Goal: Task Accomplishment & Management: Manage account settings

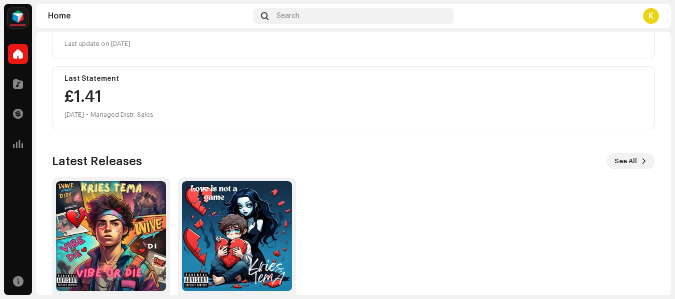
scroll to position [194, 0]
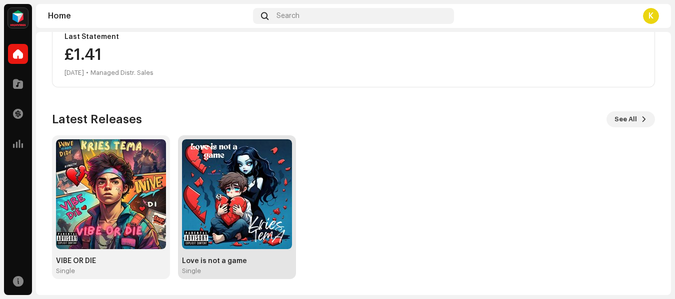
click at [215, 199] on img at bounding box center [237, 194] width 110 height 110
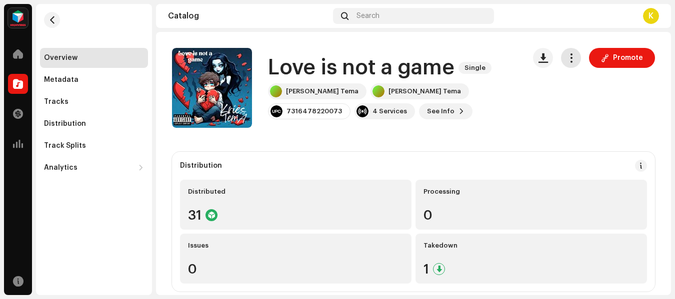
click at [570, 59] on span "button" at bounding box center [570, 58] width 9 height 8
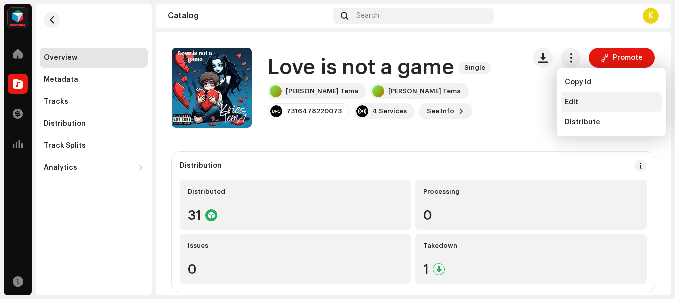
click at [579, 101] on div "Edit" at bounding box center [611, 102] width 93 height 8
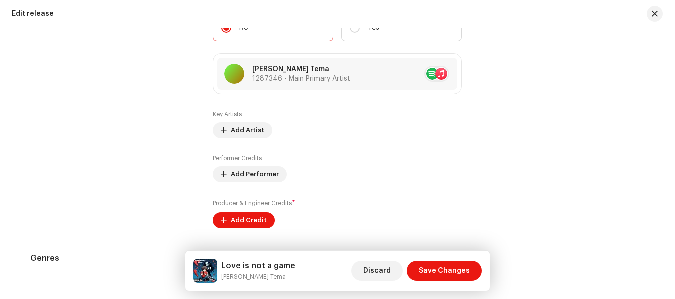
scroll to position [1038, 0]
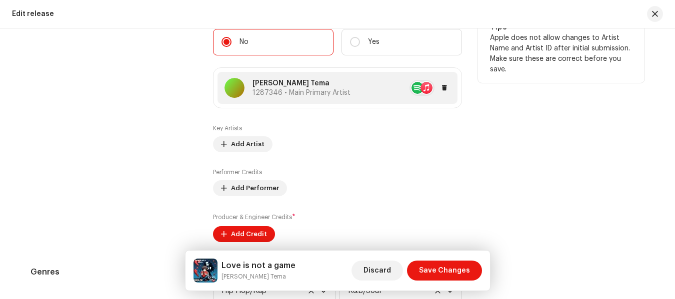
click at [378, 83] on div at bounding box center [400, 88] width 100 height 16
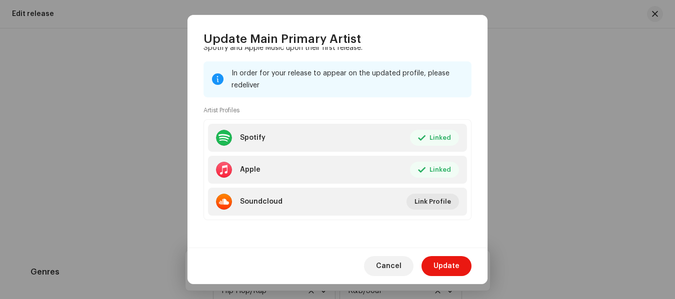
scroll to position [123, 0]
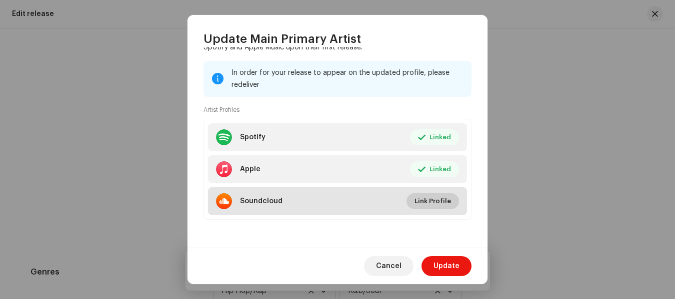
click at [430, 197] on span "Link Profile" at bounding box center [432, 201] width 36 height 20
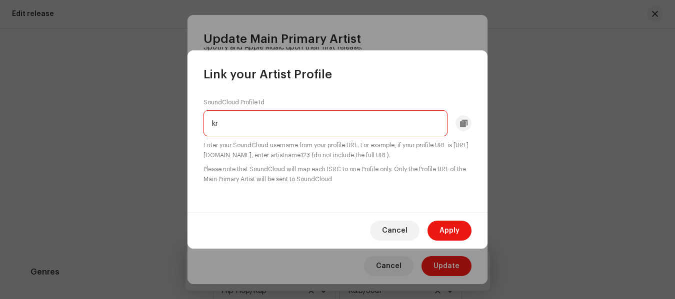
type input "k"
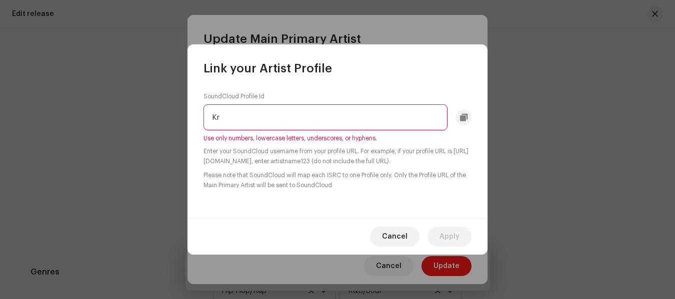
type input "K"
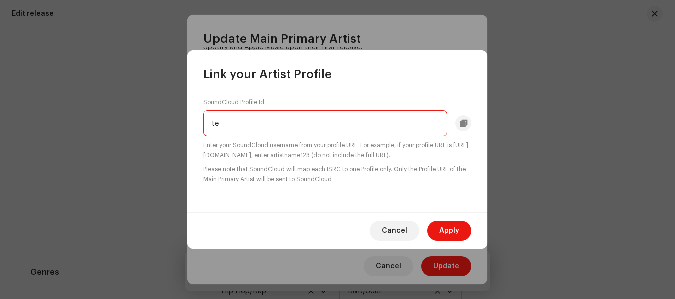
type input "t"
type input "k"
type input "[PERSON_NAME]"
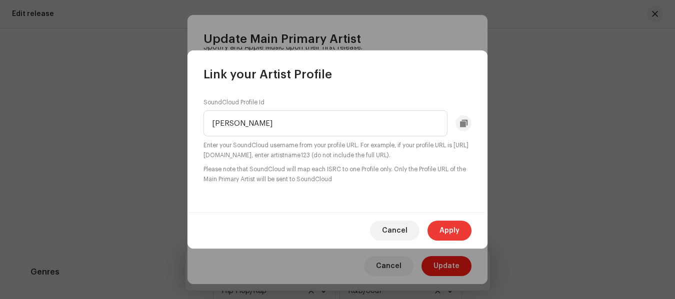
click at [443, 223] on span "Apply" at bounding box center [449, 231] width 20 height 20
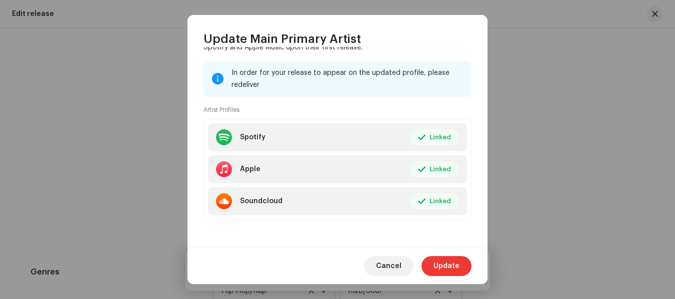
click at [449, 266] on span "Update" at bounding box center [446, 266] width 26 height 20
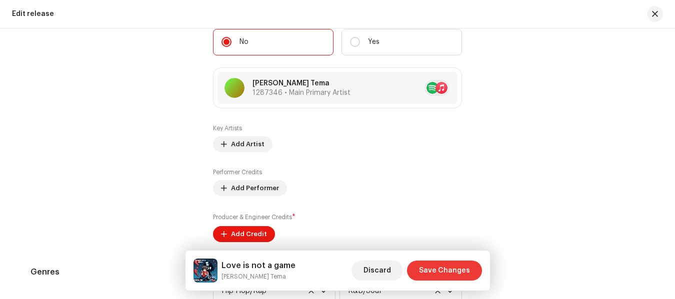
click at [437, 266] on span "Save Changes" at bounding box center [444, 271] width 51 height 20
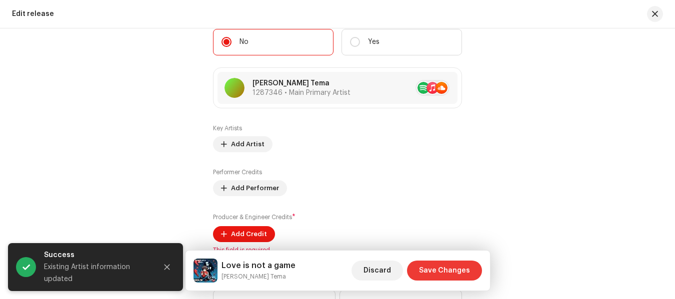
click at [439, 271] on span "Save Changes" at bounding box center [444, 271] width 51 height 20
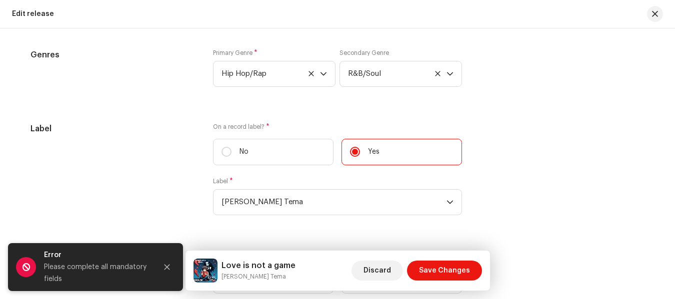
scroll to position [1272, 0]
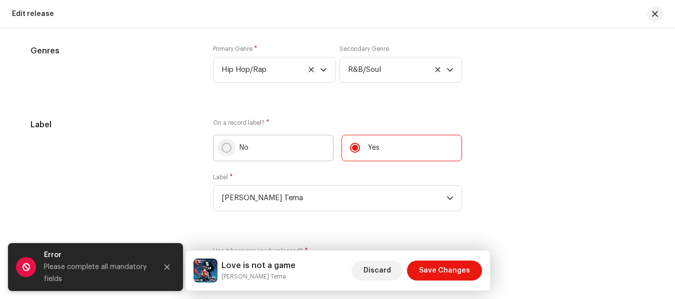
click at [223, 145] on input "No" at bounding box center [226, 148] width 10 height 10
radio input "true"
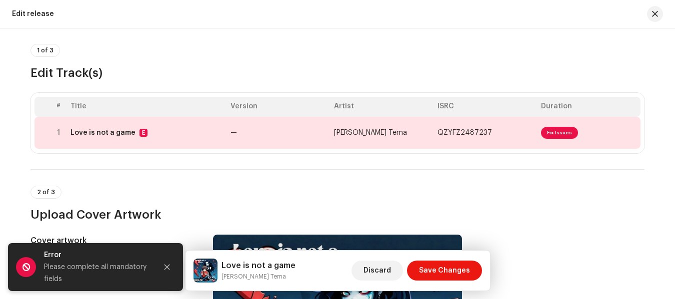
scroll to position [44, 0]
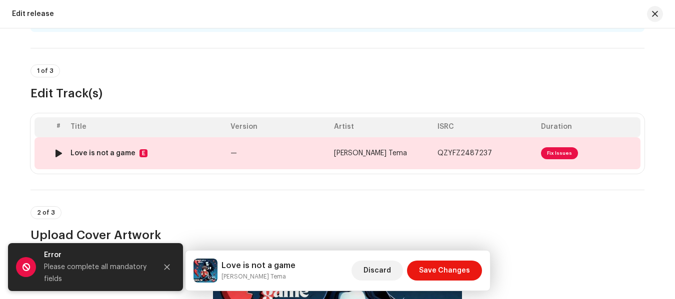
click at [562, 149] on span "Fix Issues" at bounding box center [559, 153] width 37 height 12
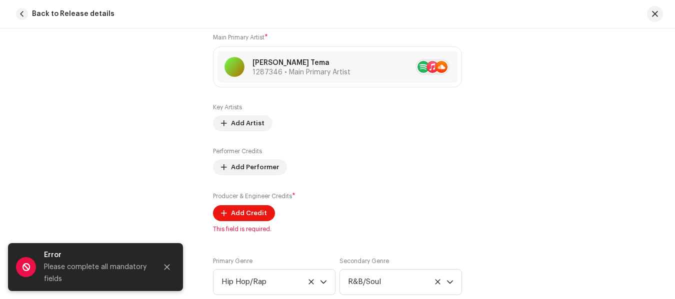
scroll to position [673, 0]
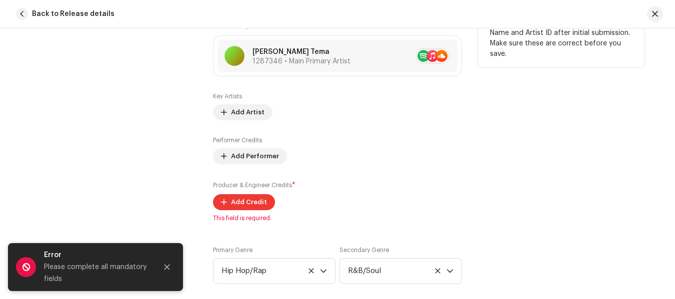
click at [258, 201] on span "Add Credit" at bounding box center [249, 202] width 36 height 20
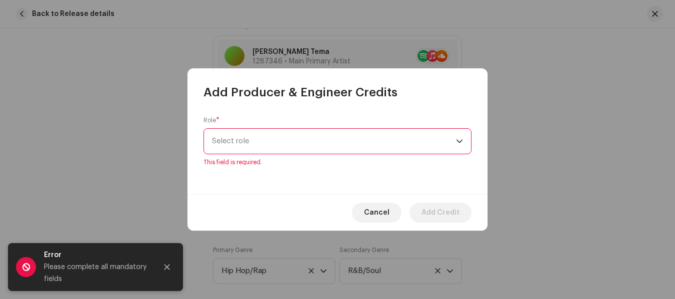
click at [458, 148] on div "dropdown trigger" at bounding box center [459, 141] width 7 height 25
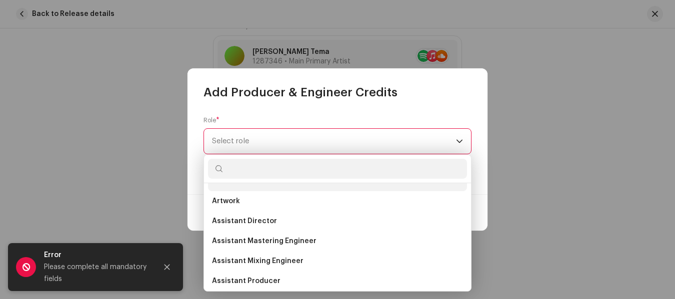
scroll to position [4, 0]
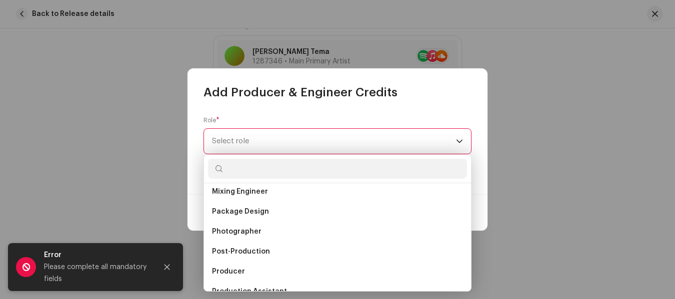
scroll to position [333, 0]
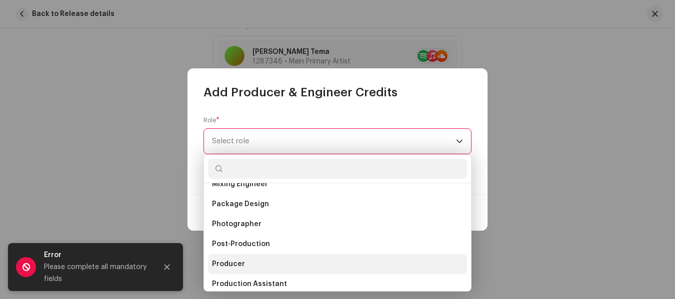
click at [294, 261] on li "Producer" at bounding box center [337, 264] width 259 height 20
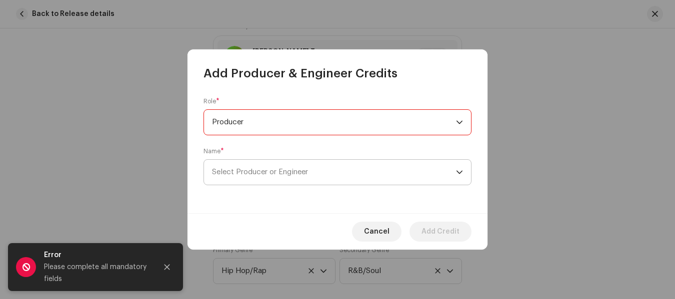
click at [323, 167] on span "Select Producer or Engineer" at bounding box center [334, 172] width 244 height 25
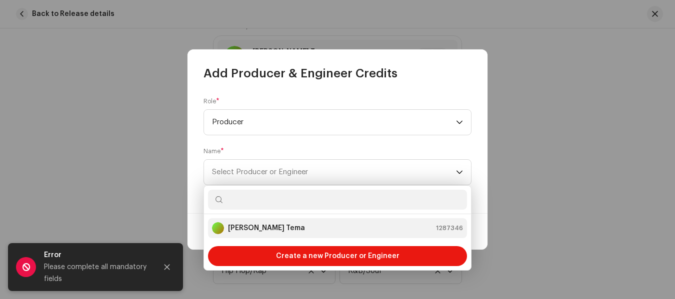
click at [329, 223] on div "[PERSON_NAME] Tema 1287346" at bounding box center [337, 228] width 251 height 12
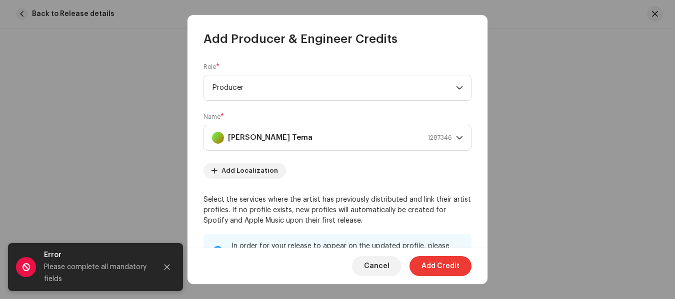
click at [443, 263] on span "Add Credit" at bounding box center [440, 266] width 38 height 20
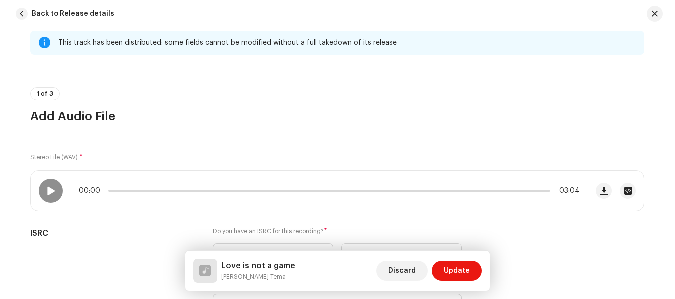
scroll to position [0, 0]
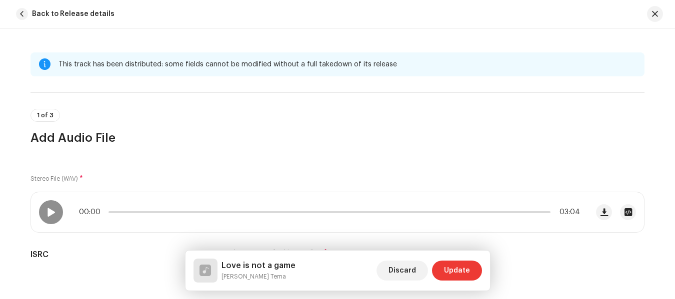
click at [459, 268] on span "Update" at bounding box center [457, 271] width 26 height 20
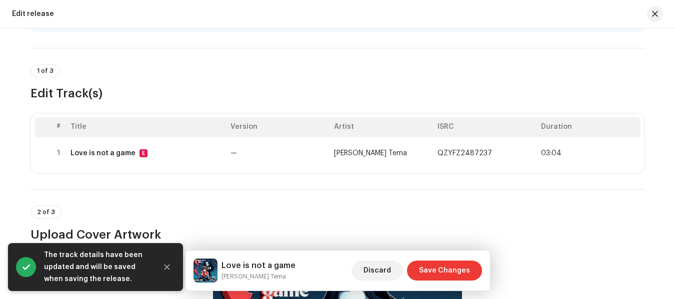
click at [429, 265] on span "Save Changes" at bounding box center [444, 271] width 51 height 20
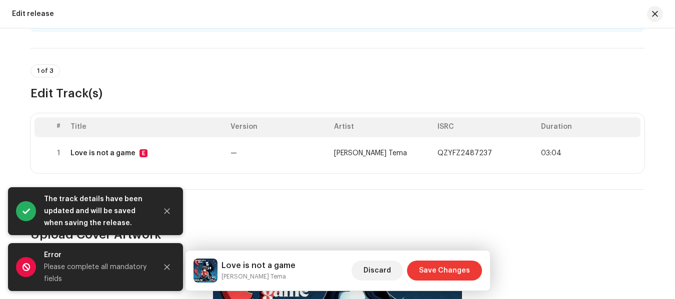
click at [429, 265] on span "Save Changes" at bounding box center [444, 271] width 51 height 20
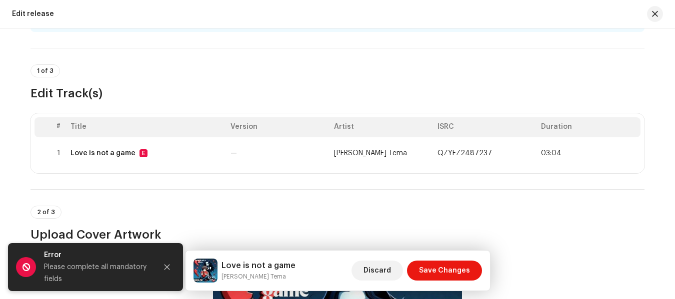
click at [125, 257] on div "Error" at bounding box center [96, 255] width 105 height 12
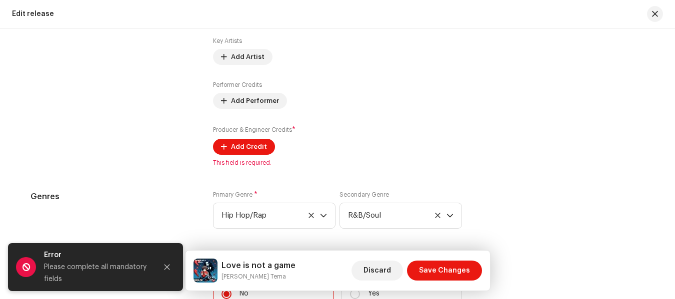
scroll to position [1128, 0]
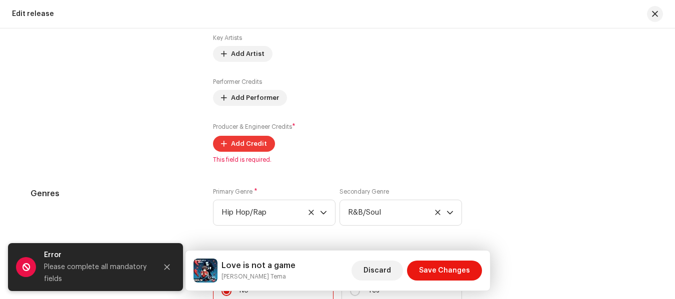
click at [248, 142] on span "Add Credit" at bounding box center [249, 144] width 36 height 20
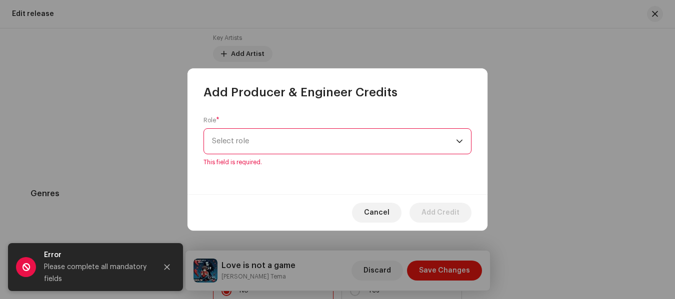
click at [458, 145] on div "dropdown trigger" at bounding box center [459, 141] width 7 height 25
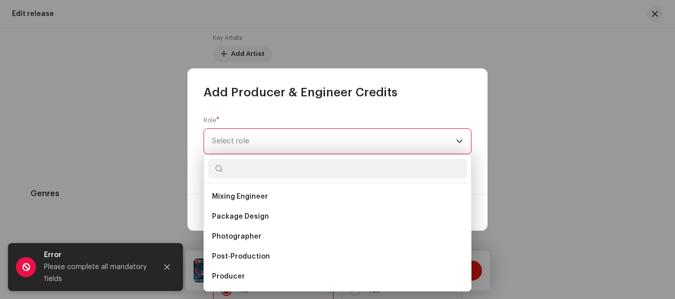
scroll to position [333, 0]
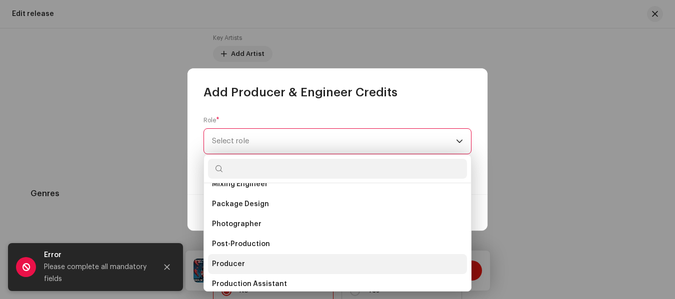
click at [231, 261] on span "Producer" at bounding box center [228, 264] width 33 height 10
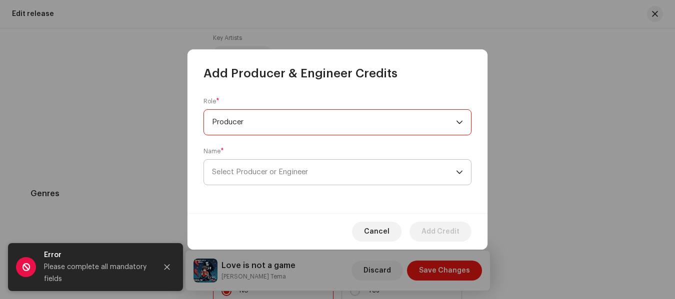
click at [461, 164] on div "dropdown trigger" at bounding box center [459, 172] width 7 height 25
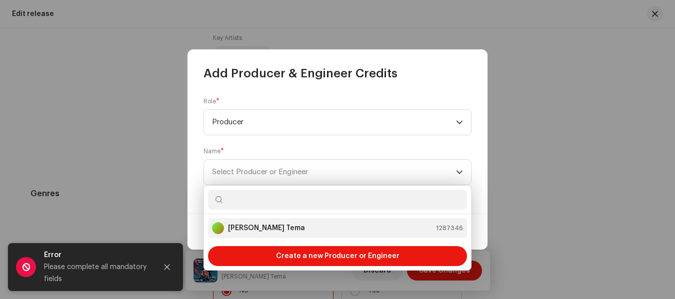
click at [360, 229] on div "[PERSON_NAME] Tema 1287346" at bounding box center [337, 228] width 251 height 12
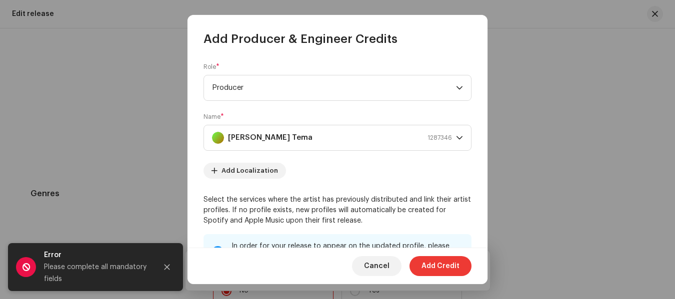
click at [436, 262] on span "Add Credit" at bounding box center [440, 266] width 38 height 20
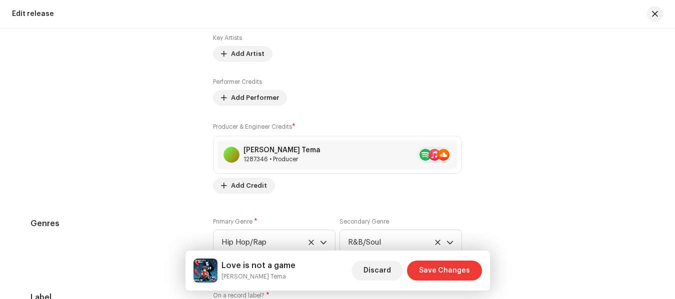
click at [441, 264] on span "Save Changes" at bounding box center [444, 271] width 51 height 20
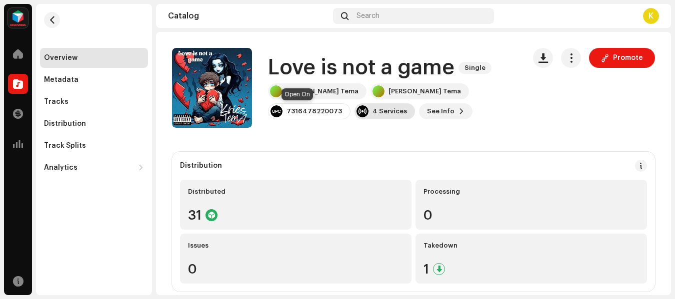
click at [372, 113] on div "4 Services" at bounding box center [389, 111] width 34 height 8
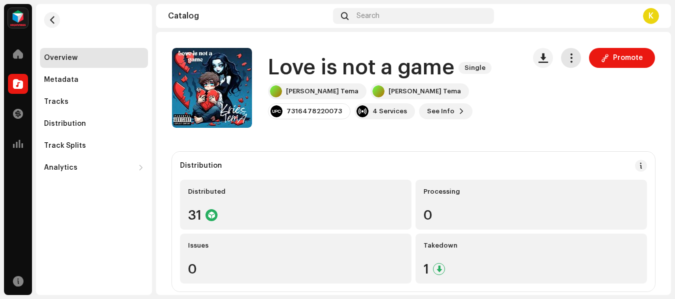
click at [566, 60] on span "button" at bounding box center [570, 58] width 9 height 8
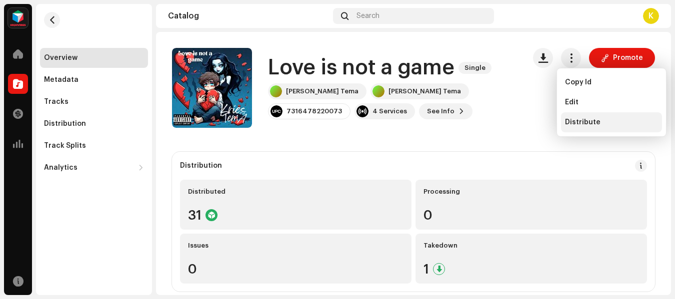
click at [574, 119] on span "Distribute" at bounding box center [582, 122] width 35 height 8
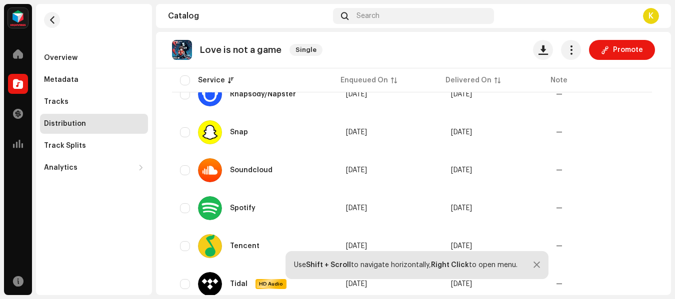
scroll to position [995, 0]
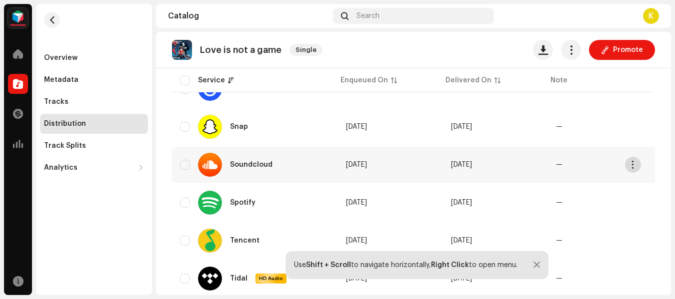
click at [632, 166] on span "button" at bounding box center [632, 165] width 7 height 8
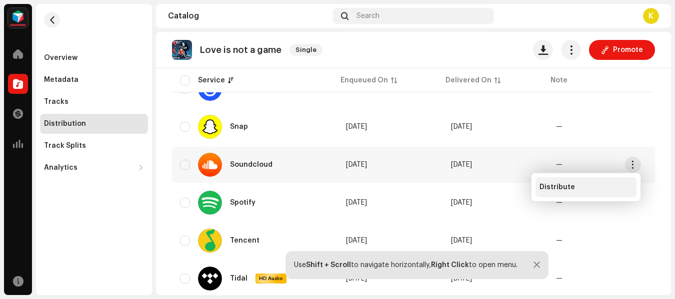
click at [553, 185] on span "Distribute" at bounding box center [556, 187] width 35 height 8
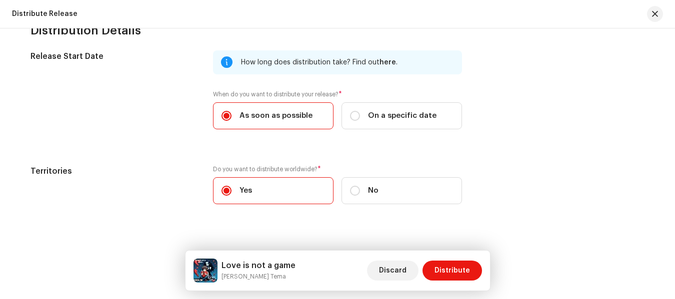
scroll to position [280, 0]
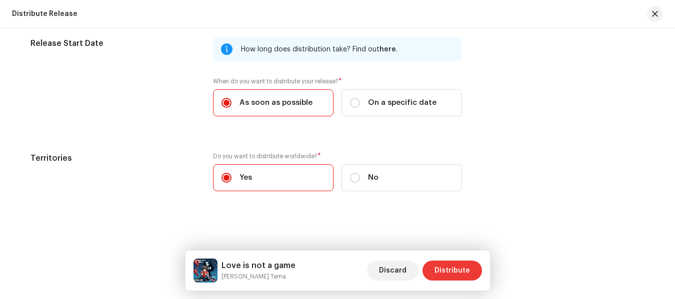
click at [443, 265] on span "Distribute" at bounding box center [451, 271] width 35 height 20
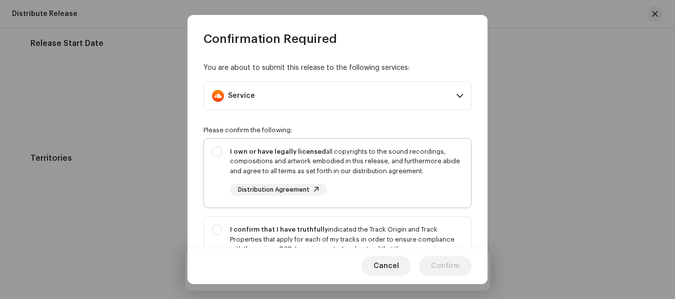
click at [218, 151] on div "I own or have legally licensed all copyrights to the sound recordings, composit…" at bounding box center [337, 171] width 267 height 65
checkbox input "true"
click at [216, 229] on div "I confirm that I have truthfully indicated the Track Origin and Track Propertie…" at bounding box center [337, 259] width 267 height 85
checkbox input "true"
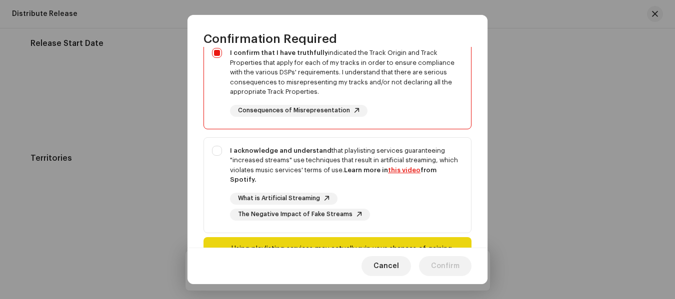
scroll to position [186, 0]
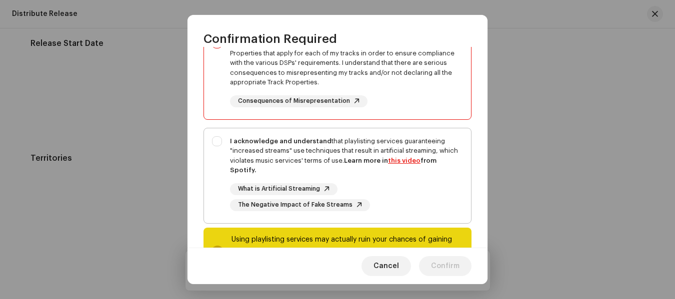
click at [218, 141] on div "I acknowledge and understand that playlisting services guaranteeing "increased …" at bounding box center [337, 173] width 267 height 91
checkbox input "true"
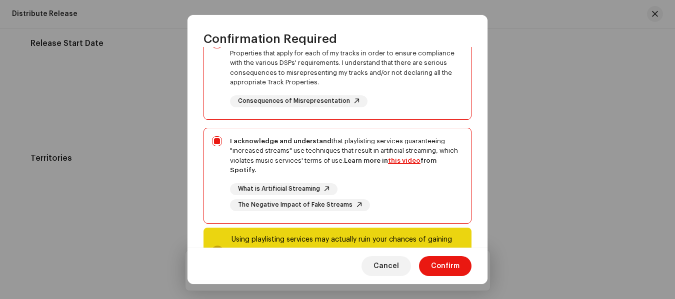
scroll to position [230, 0]
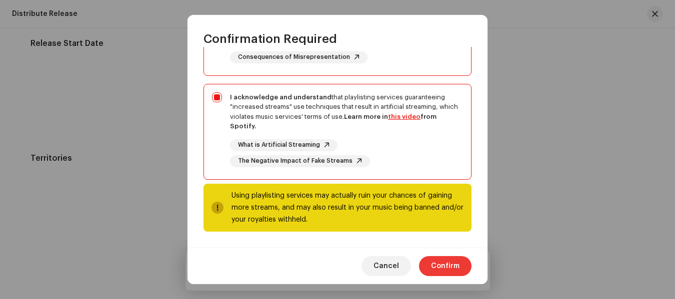
click at [438, 266] on span "Confirm" at bounding box center [445, 266] width 28 height 20
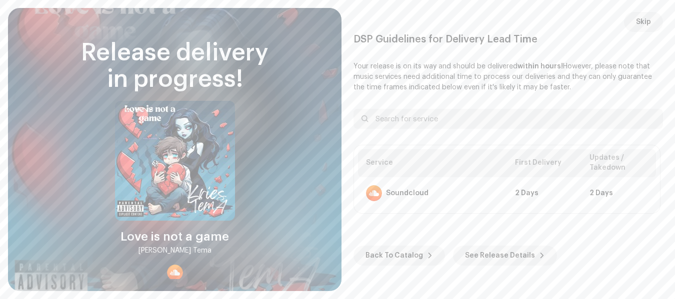
scroll to position [0, 0]
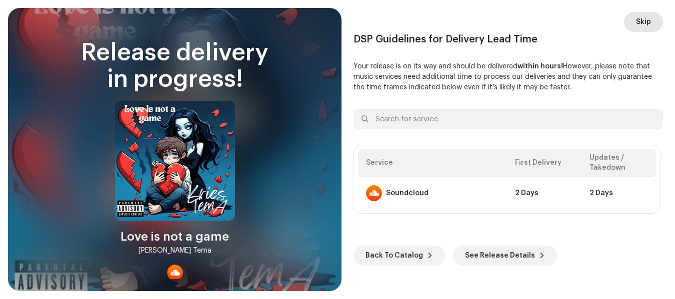
click at [648, 23] on span "Skip" at bounding box center [643, 22] width 15 height 20
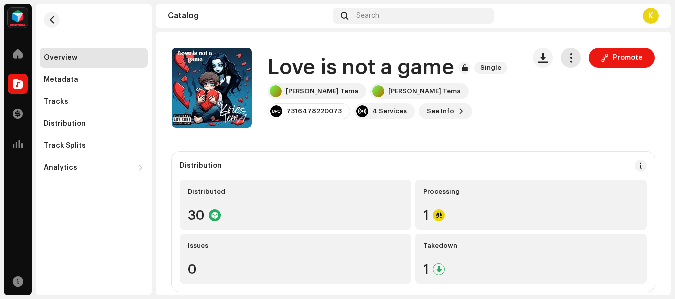
click at [566, 57] on span "button" at bounding box center [570, 58] width 9 height 8
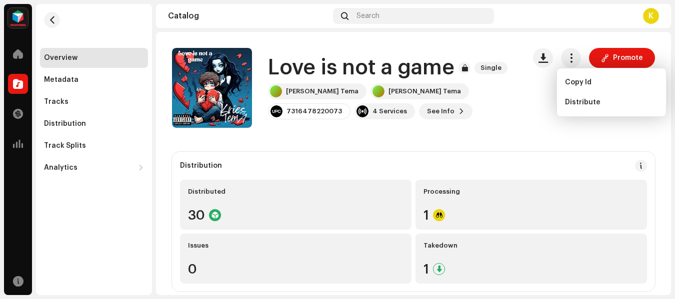
click at [533, 94] on div "Promote" at bounding box center [594, 88] width 122 height 80
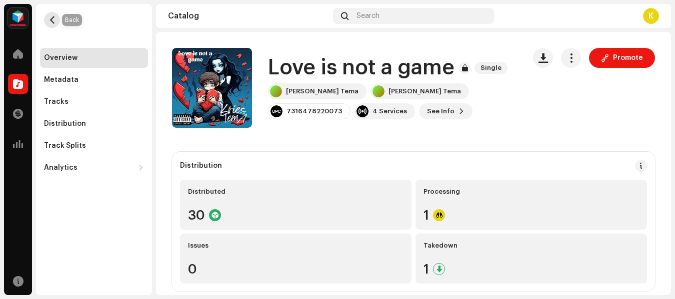
click at [50, 24] on button "button" at bounding box center [52, 20] width 16 height 16
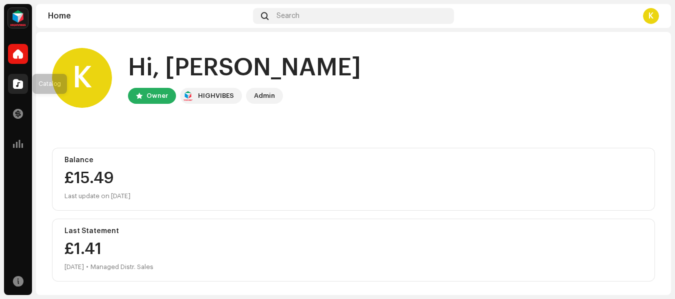
click at [23, 85] on div at bounding box center [18, 84] width 20 height 20
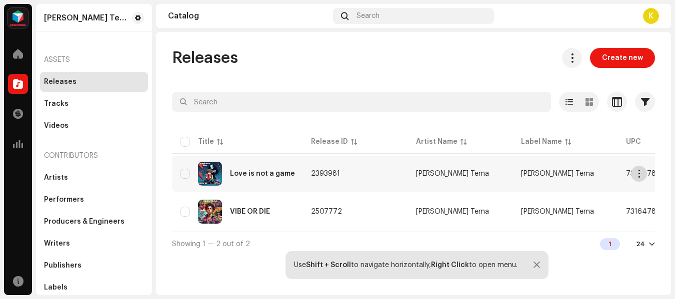
click at [636, 172] on span "button" at bounding box center [638, 174] width 7 height 8
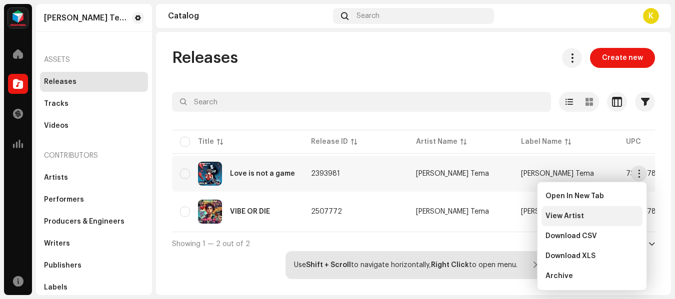
click at [570, 213] on span "View Artist" at bounding box center [564, 216] width 38 height 8
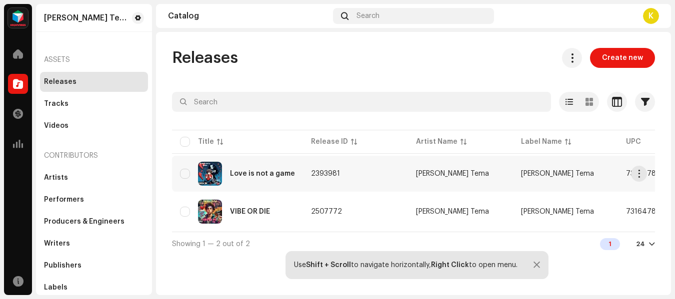
click at [271, 164] on div "Love is not a game" at bounding box center [237, 174] width 115 height 24
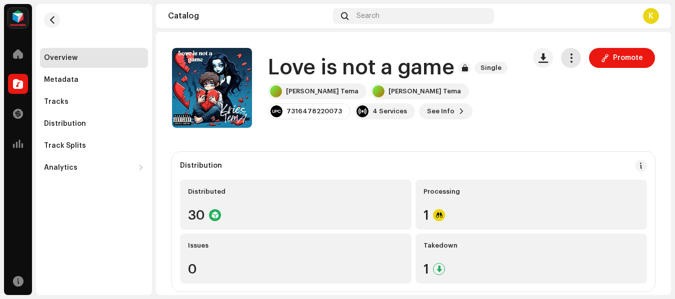
click at [566, 60] on span "button" at bounding box center [570, 58] width 9 height 8
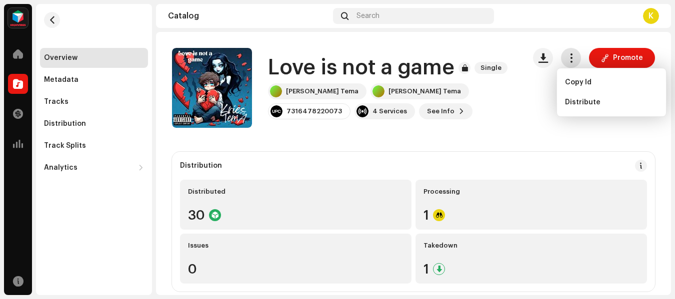
click at [566, 60] on span "button" at bounding box center [570, 58] width 9 height 8
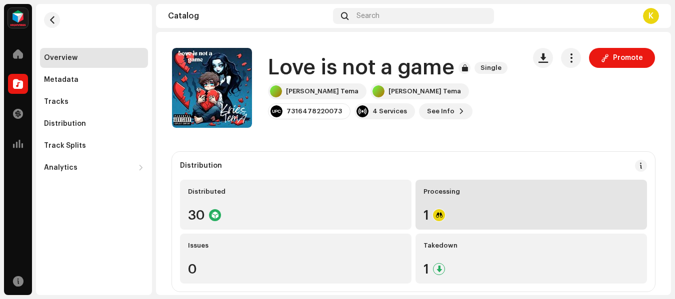
click at [469, 184] on div "Processing 1" at bounding box center [530, 205] width 231 height 50
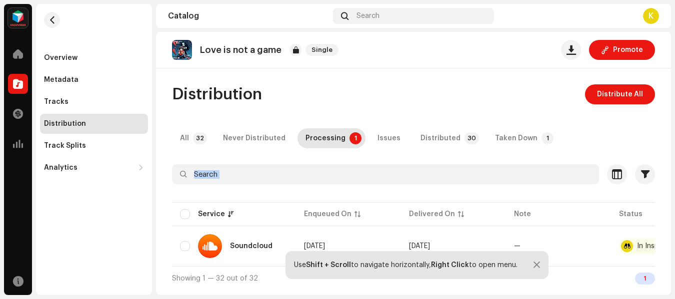
drag, startPoint x: 672, startPoint y: 130, endPoint x: 672, endPoint y: 142, distance: 11.5
click at [672, 143] on div "[PERSON_NAME] Tema Home Catalog Transactions Analytics Resources Overview Metad…" at bounding box center [337, 149] width 675 height 299
click at [481, 105] on div "Distribution Distribute All All 32 Never Distributed Processing 1 Issues Distri…" at bounding box center [413, 187] width 515 height 206
